Goal: Navigation & Orientation: Find specific page/section

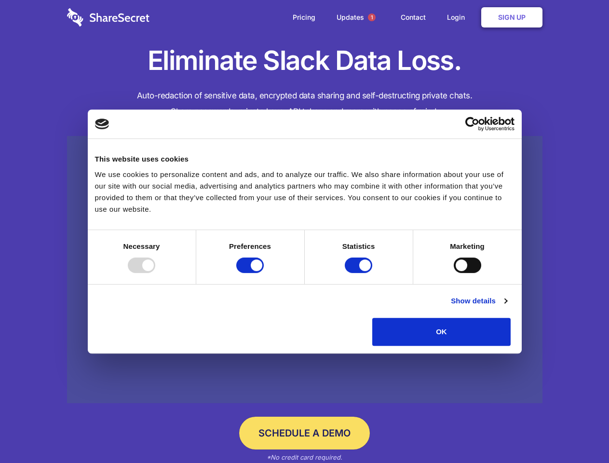
click at [155, 273] on div at bounding box center [141, 264] width 27 height 15
click at [264, 273] on input "Preferences" at bounding box center [249, 264] width 27 height 15
checkbox input "false"
click at [360, 273] on input "Statistics" at bounding box center [358, 264] width 27 height 15
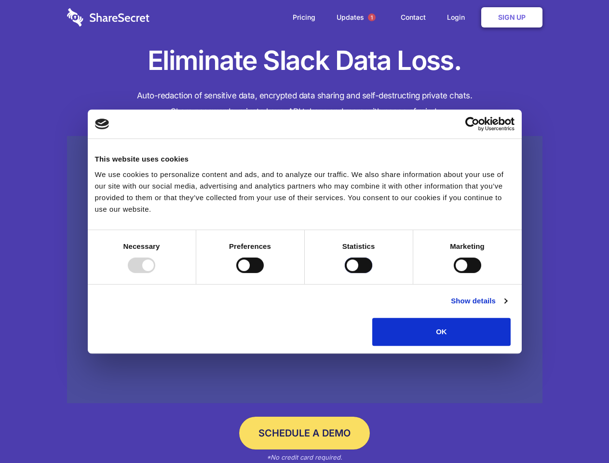
checkbox input "false"
click at [454, 273] on input "Marketing" at bounding box center [467, 264] width 27 height 15
checkbox input "true"
click at [507, 307] on link "Show details" at bounding box center [479, 301] width 56 height 12
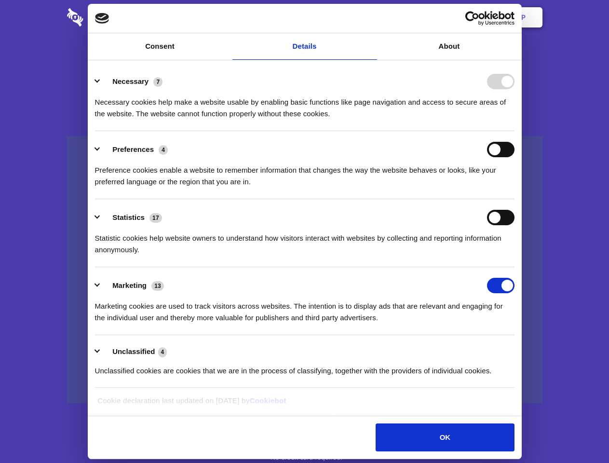
click at [519, 349] on ul "Necessary 7 Necessary cookies help make a website usable by enabling basic func…" at bounding box center [304, 225] width 429 height 325
click at [371, 17] on span "1" at bounding box center [372, 18] width 8 height 8
